Goal: Transaction & Acquisition: Purchase product/service

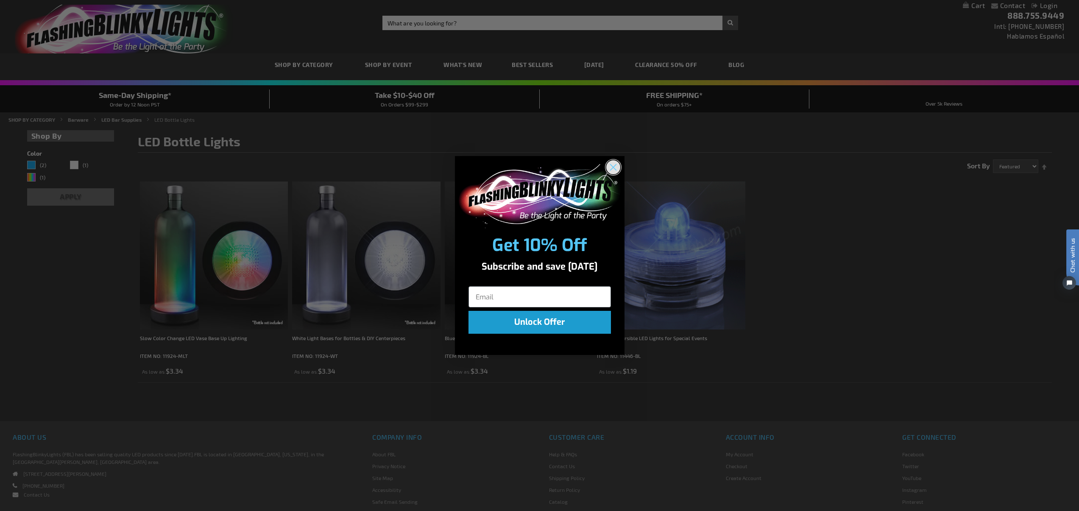
click at [611, 164] on circle "Close dialog" at bounding box center [613, 167] width 14 height 14
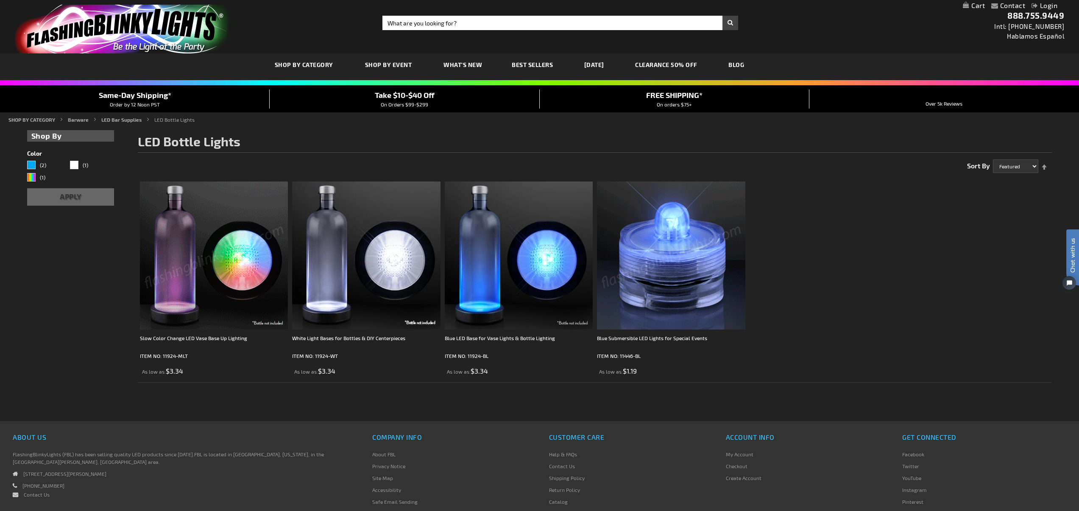
click at [191, 253] on img at bounding box center [214, 255] width 148 height 148
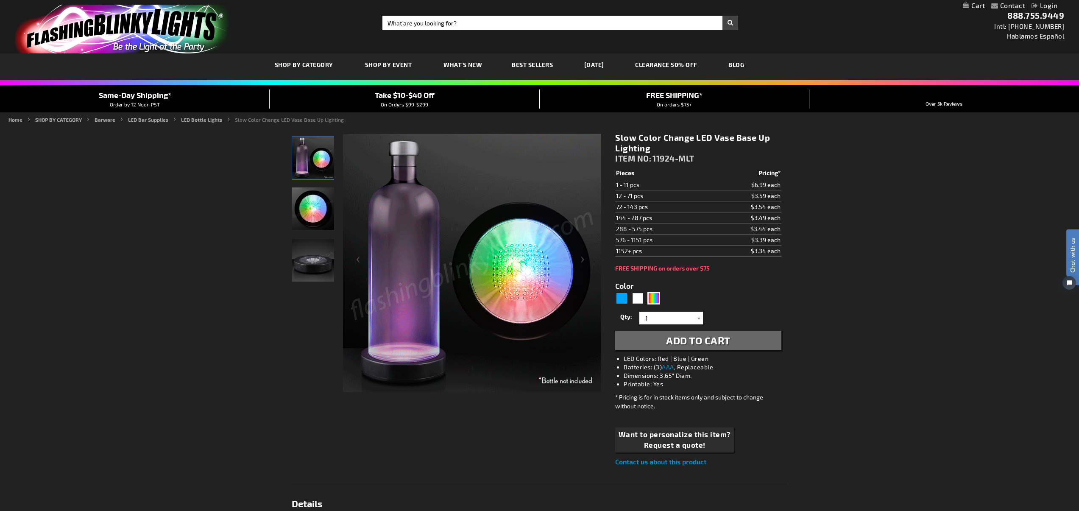
click at [685, 63] on link "CLEARANCE 50% OFF" at bounding box center [666, 64] width 75 height 28
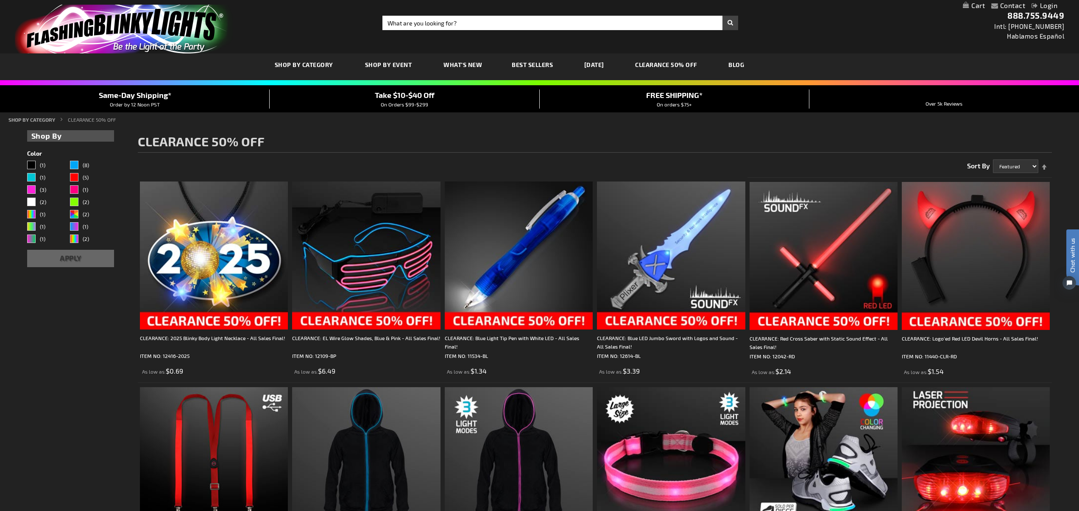
click at [526, 66] on span "Best Sellers" at bounding box center [532, 64] width 41 height 7
